Goal: Check status: Check status

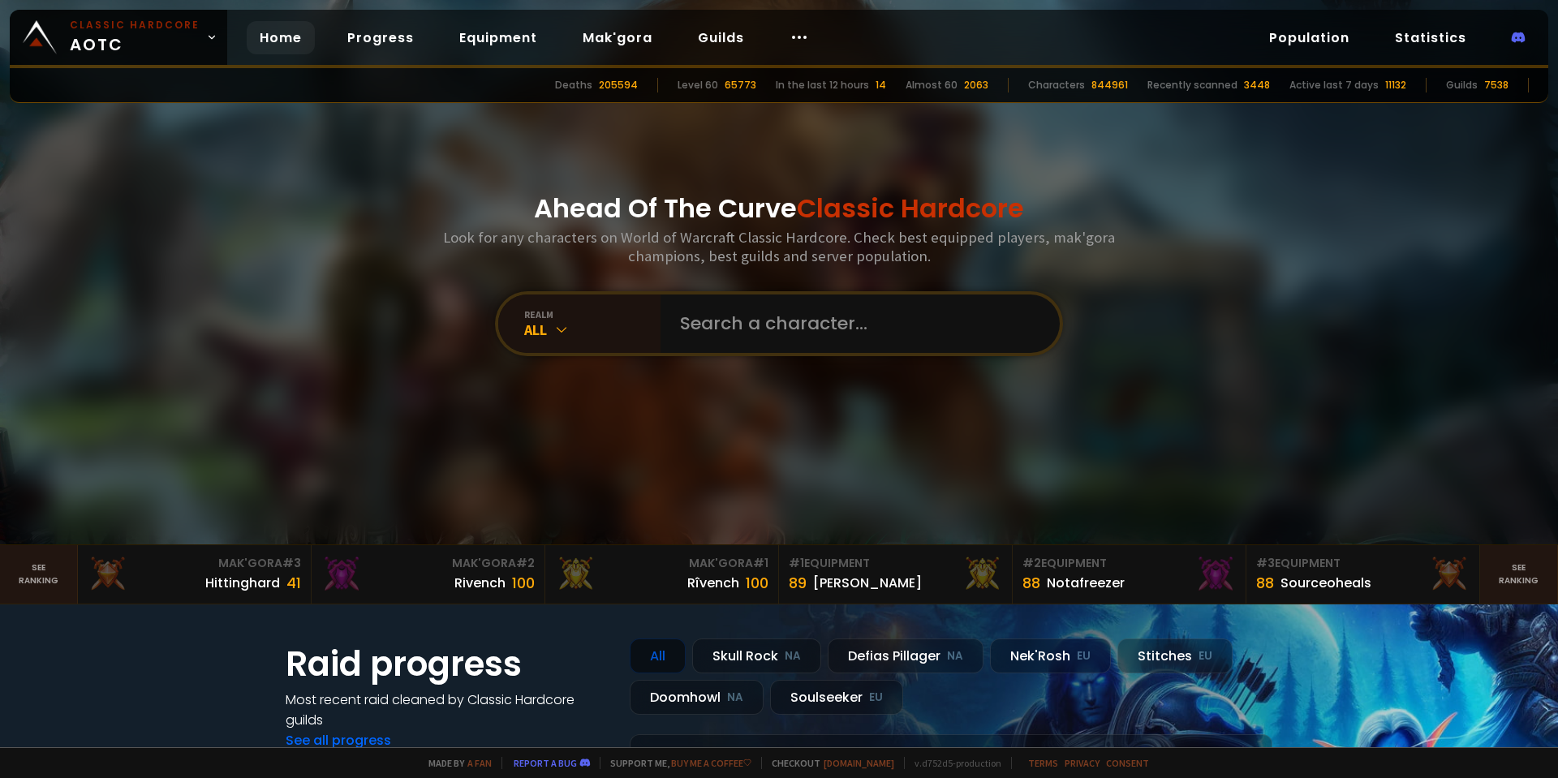
click at [825, 307] on input "text" at bounding box center [855, 323] width 370 height 58
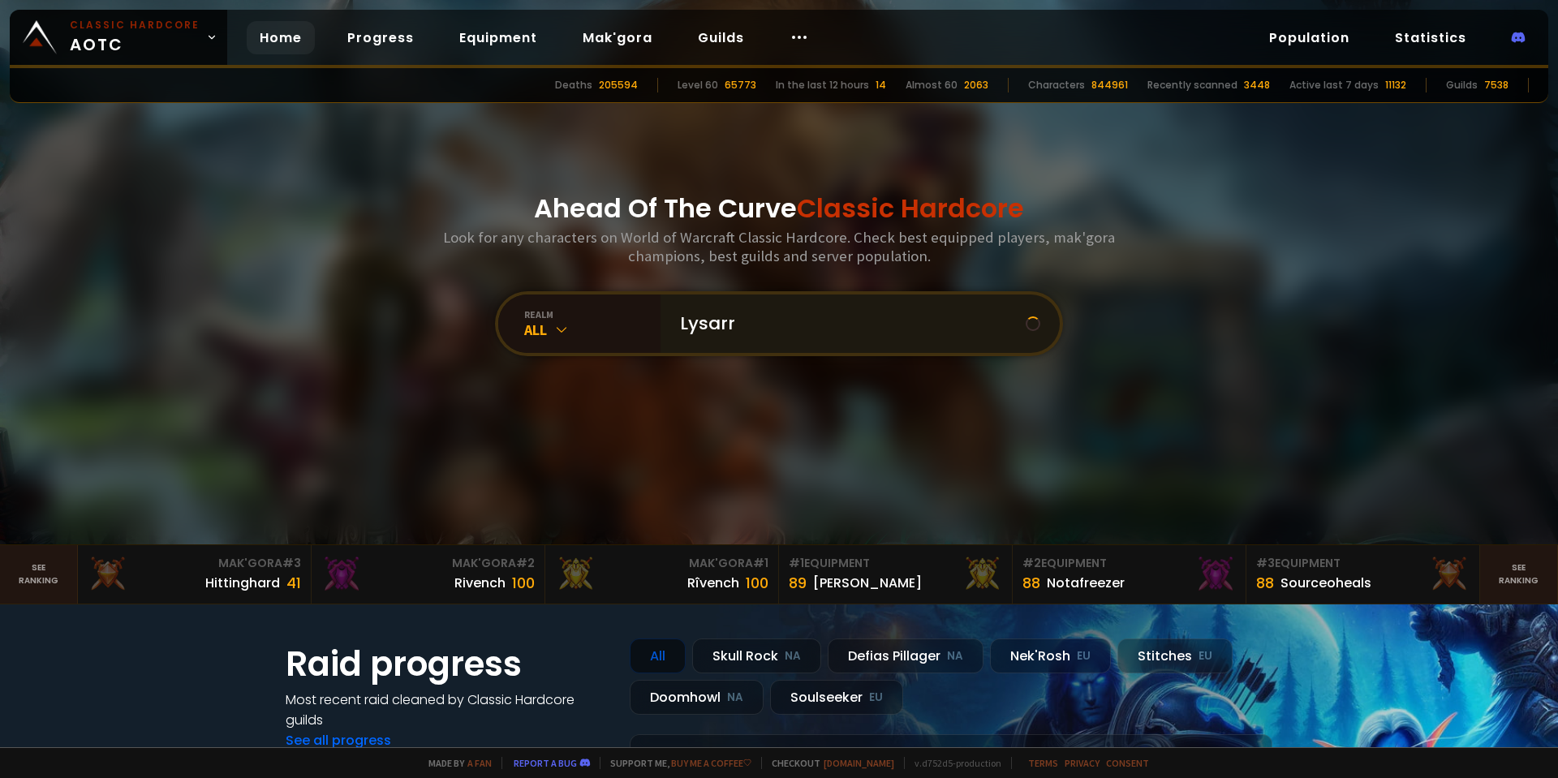
type input "Lysarra"
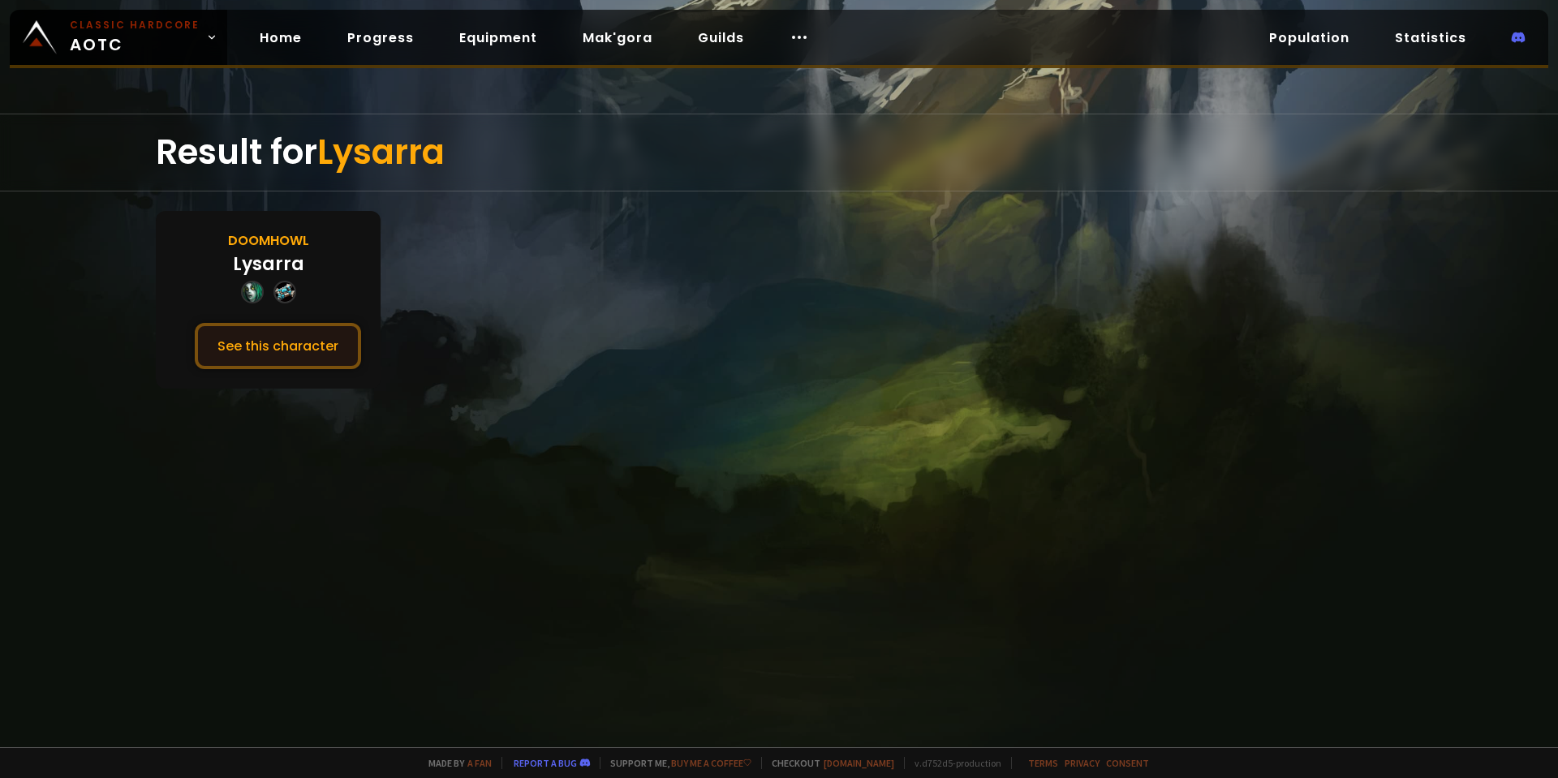
click at [323, 342] on button "See this character" at bounding box center [278, 346] width 166 height 46
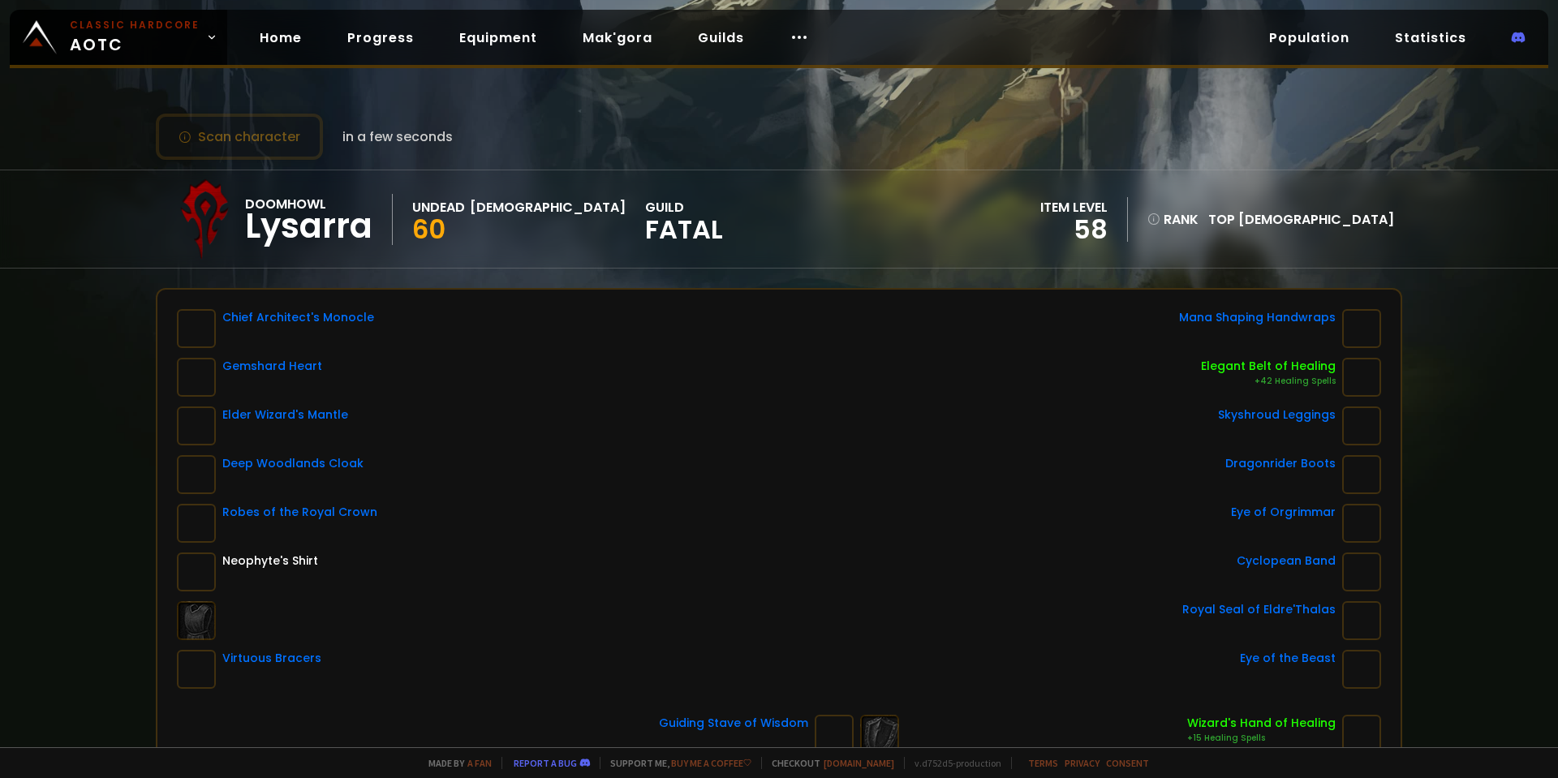
scroll to position [81, 0]
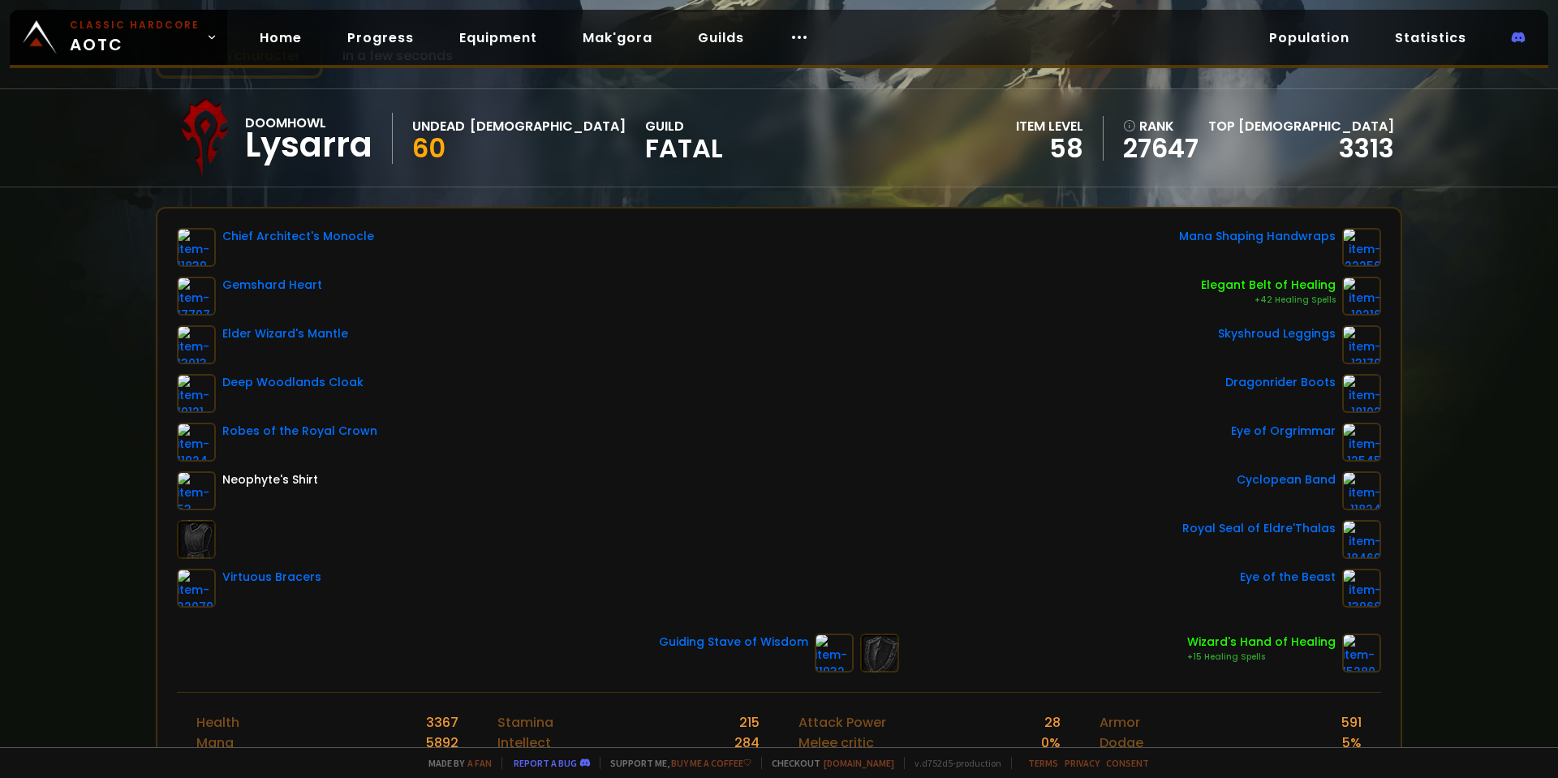
click at [819, 0] on html "Classic Hardcore AOTC Home Progress Equipment Mak'gora Guilds Population Statis…" at bounding box center [779, 389] width 1558 height 778
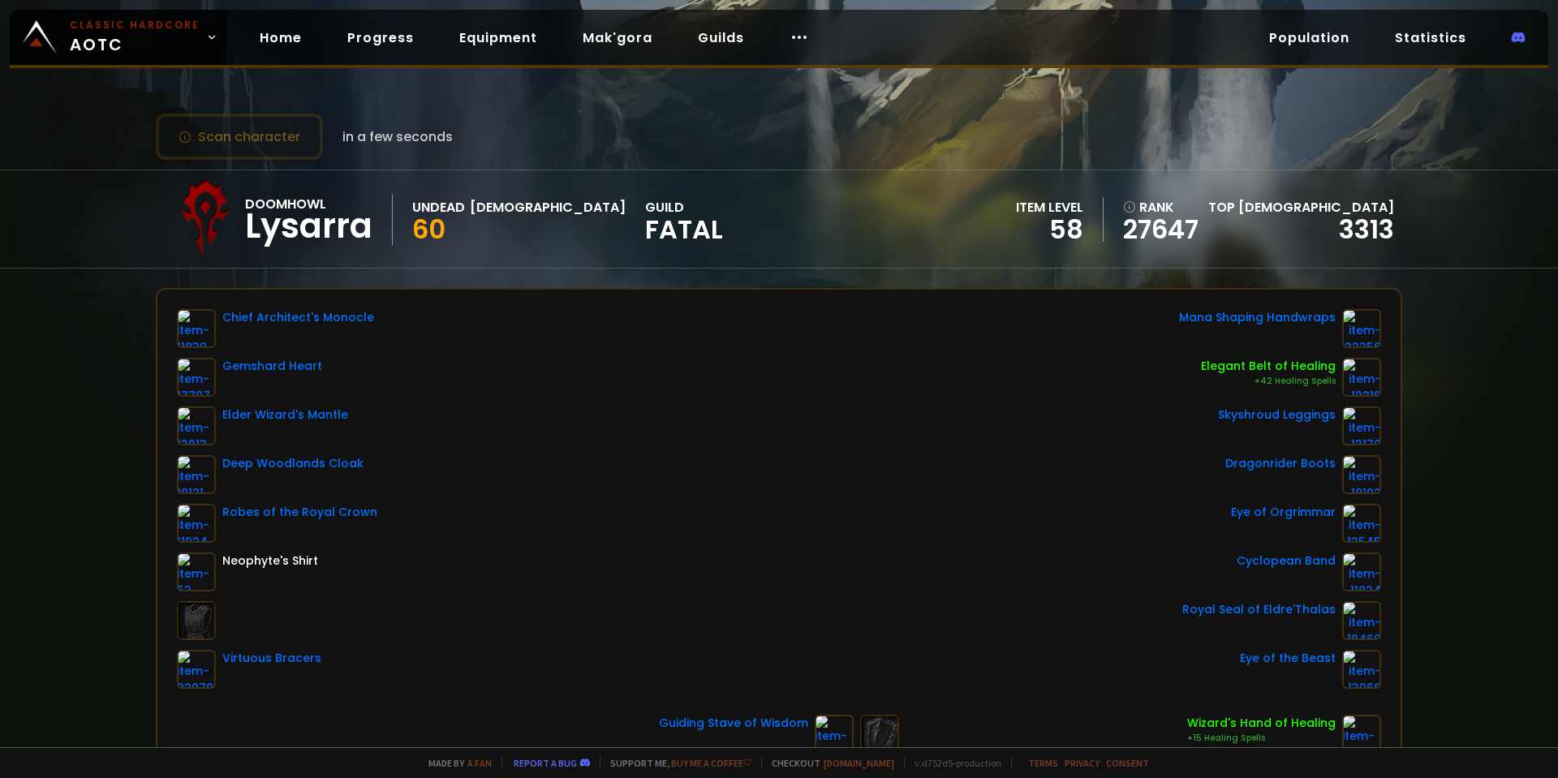
click at [780, 69] on div "Scan character in a few seconds Doomhowl Lysarra Undead Priest 60 guild Fatal i…" at bounding box center [779, 373] width 1558 height 747
